Goal: Find specific page/section: Find specific page/section

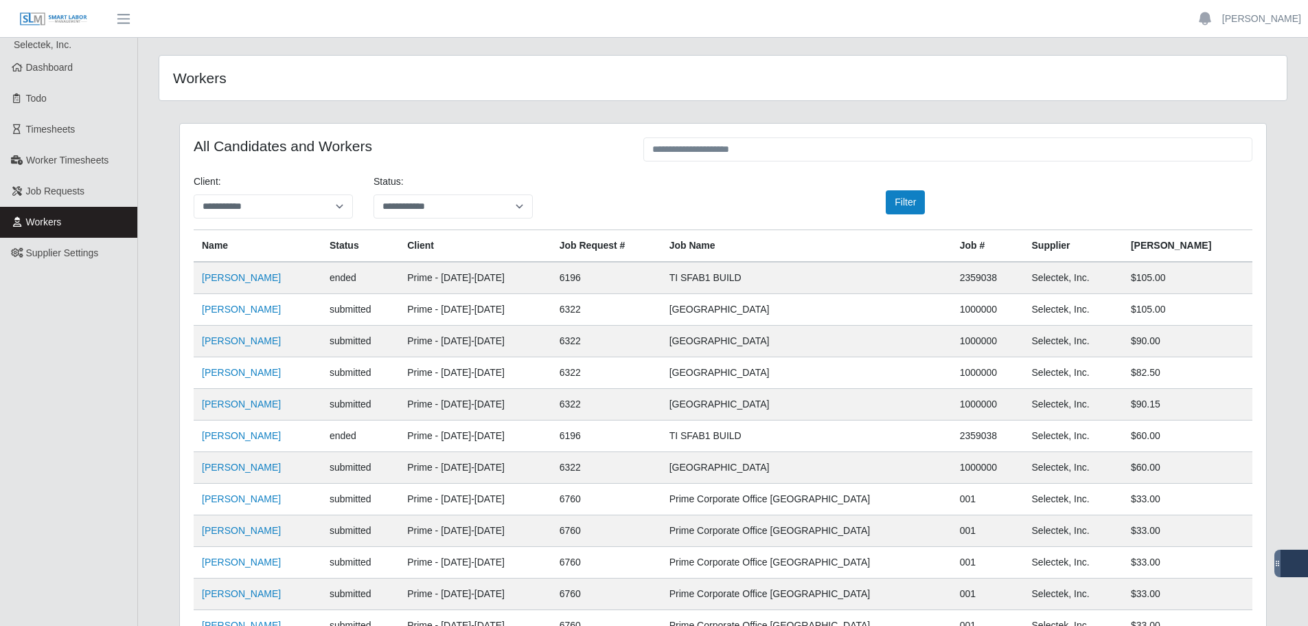
scroll to position [249, 0]
click at [43, 192] on span "Job Requests" at bounding box center [55, 190] width 59 height 11
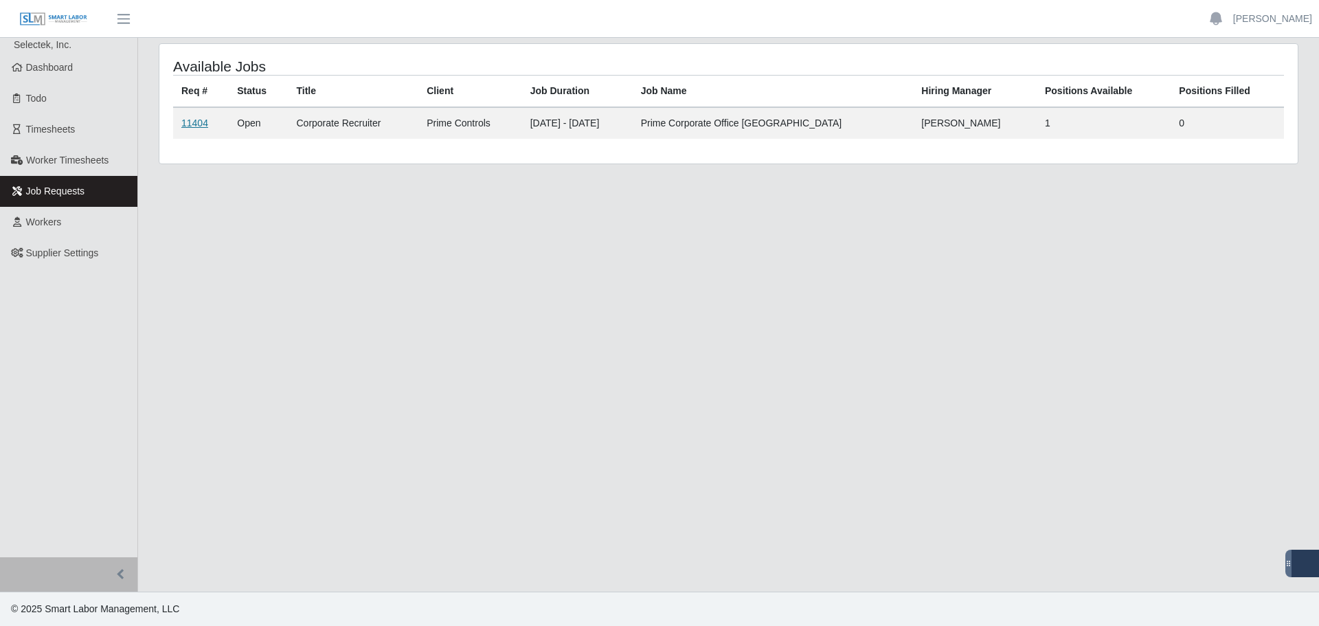
click at [203, 122] on link "11404" at bounding box center [194, 122] width 27 height 11
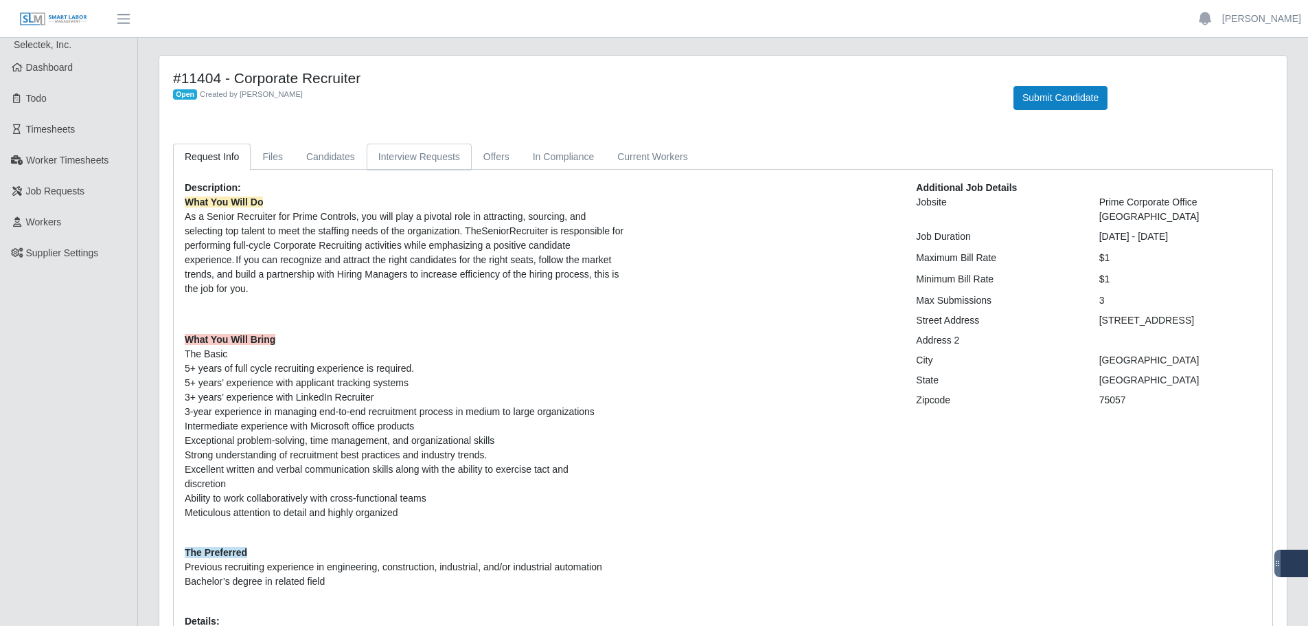
click at [381, 159] on link "Interview Requests" at bounding box center [419, 157] width 105 height 27
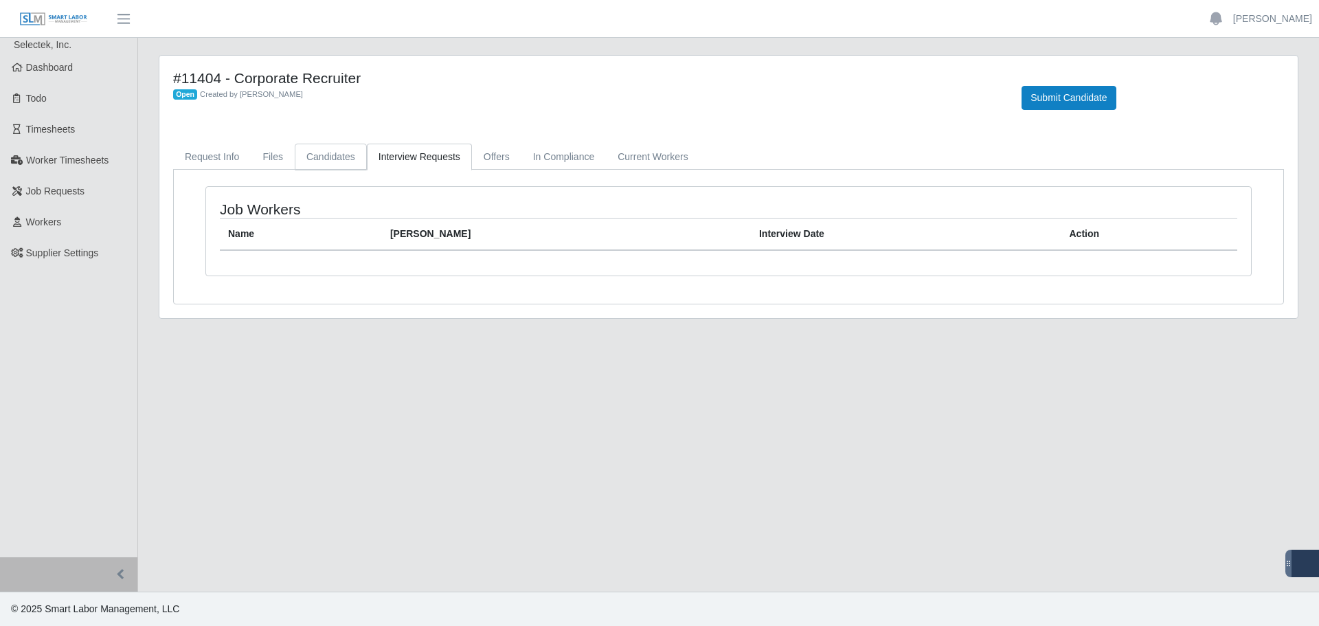
click at [310, 153] on link "Candidates" at bounding box center [331, 157] width 72 height 27
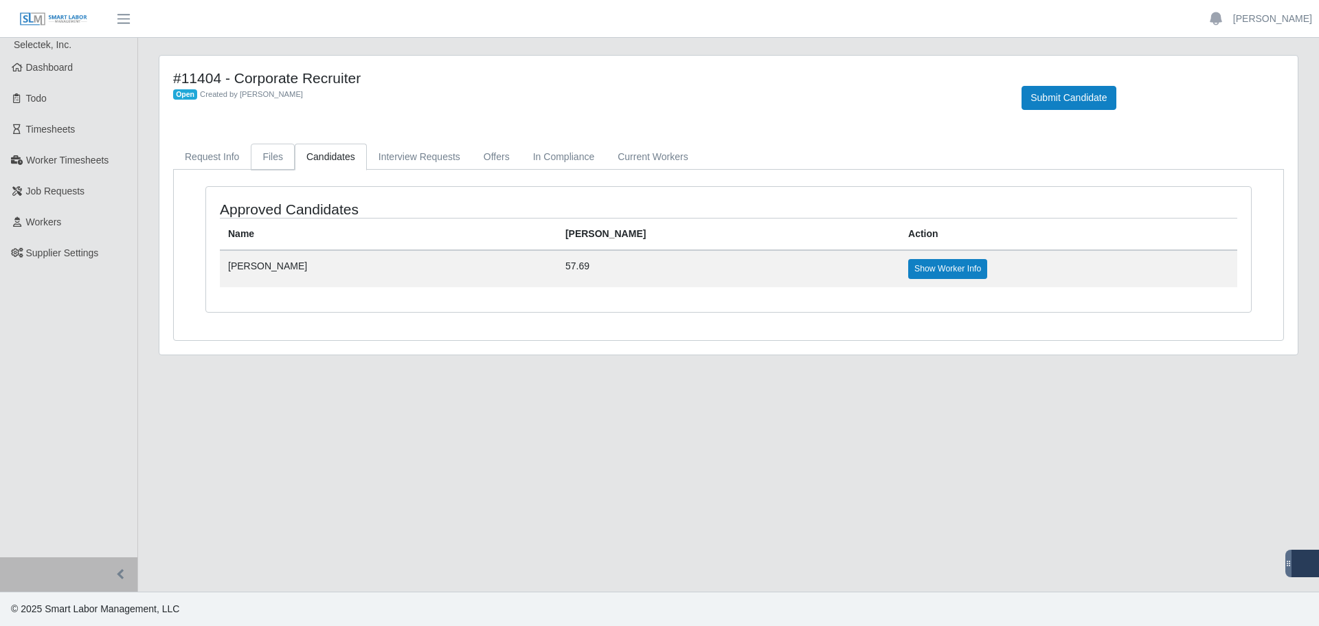
click at [281, 151] on link "Files" at bounding box center [273, 157] width 44 height 27
